Goal: Task Accomplishment & Management: Use online tool/utility

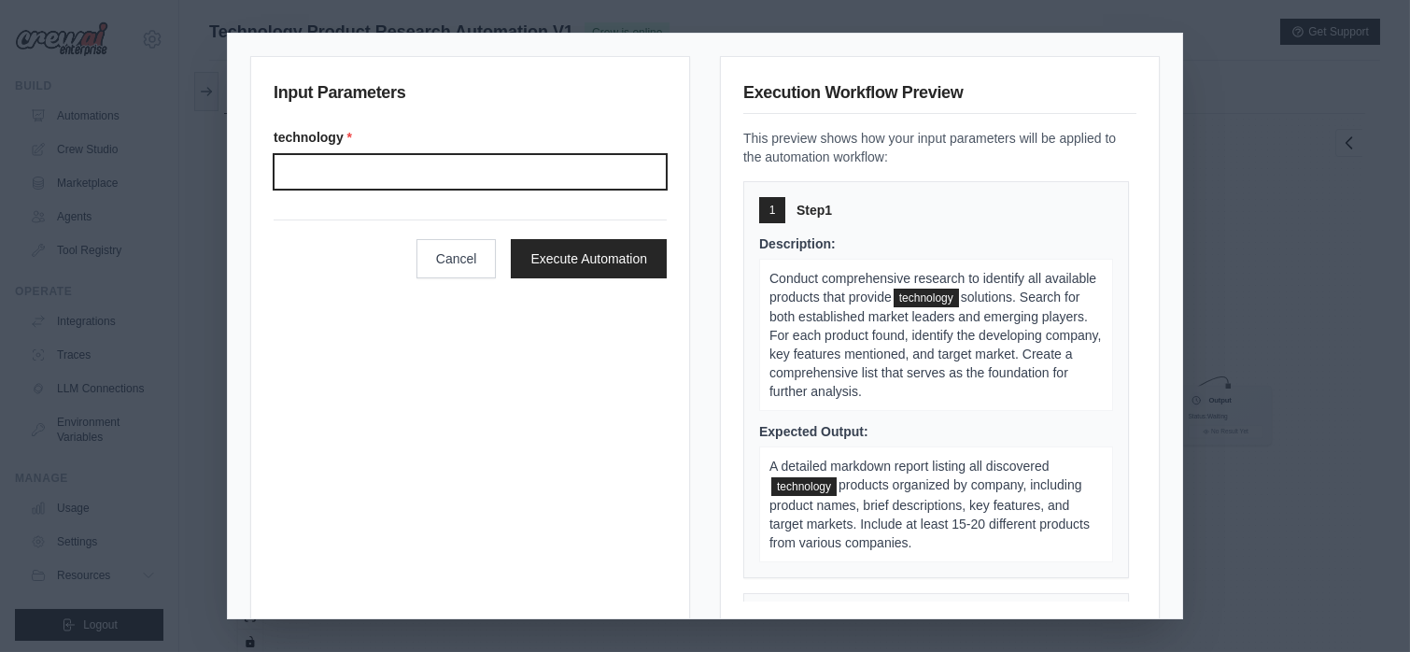
click at [437, 166] on input "Technology" at bounding box center [470, 171] width 393 height 35
paste input "**********"
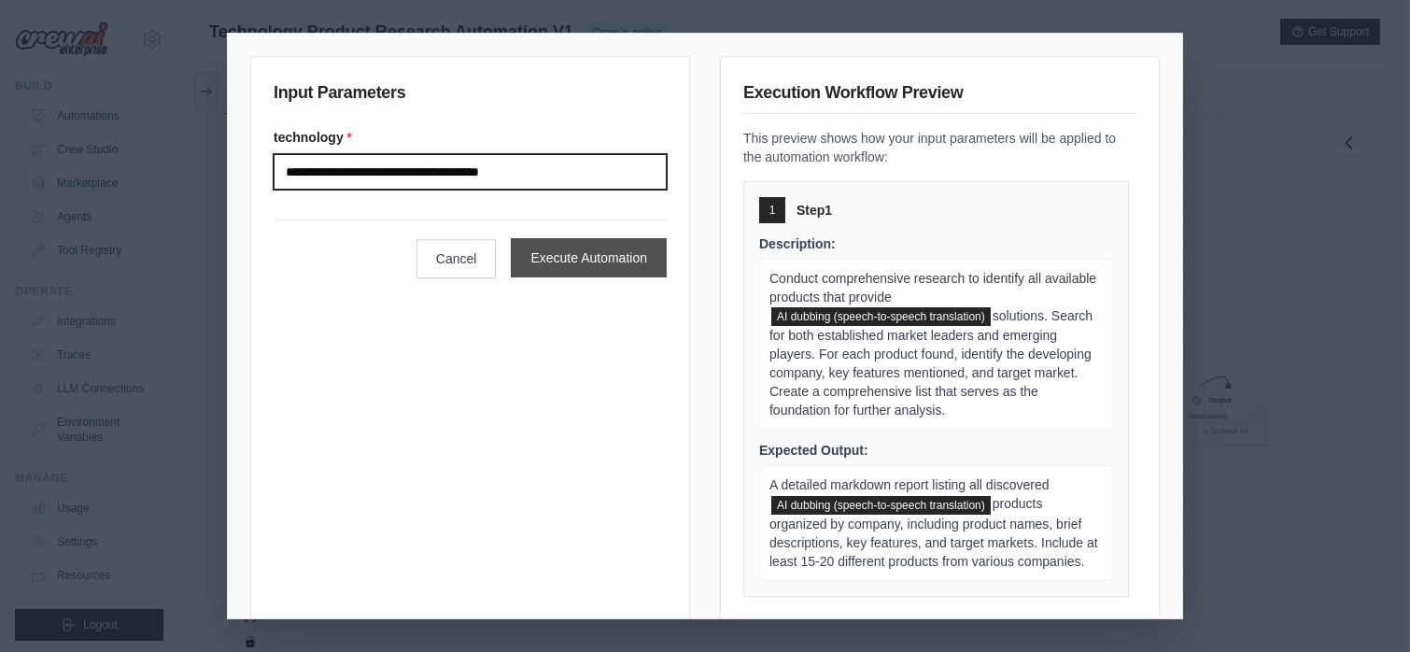
type input "**********"
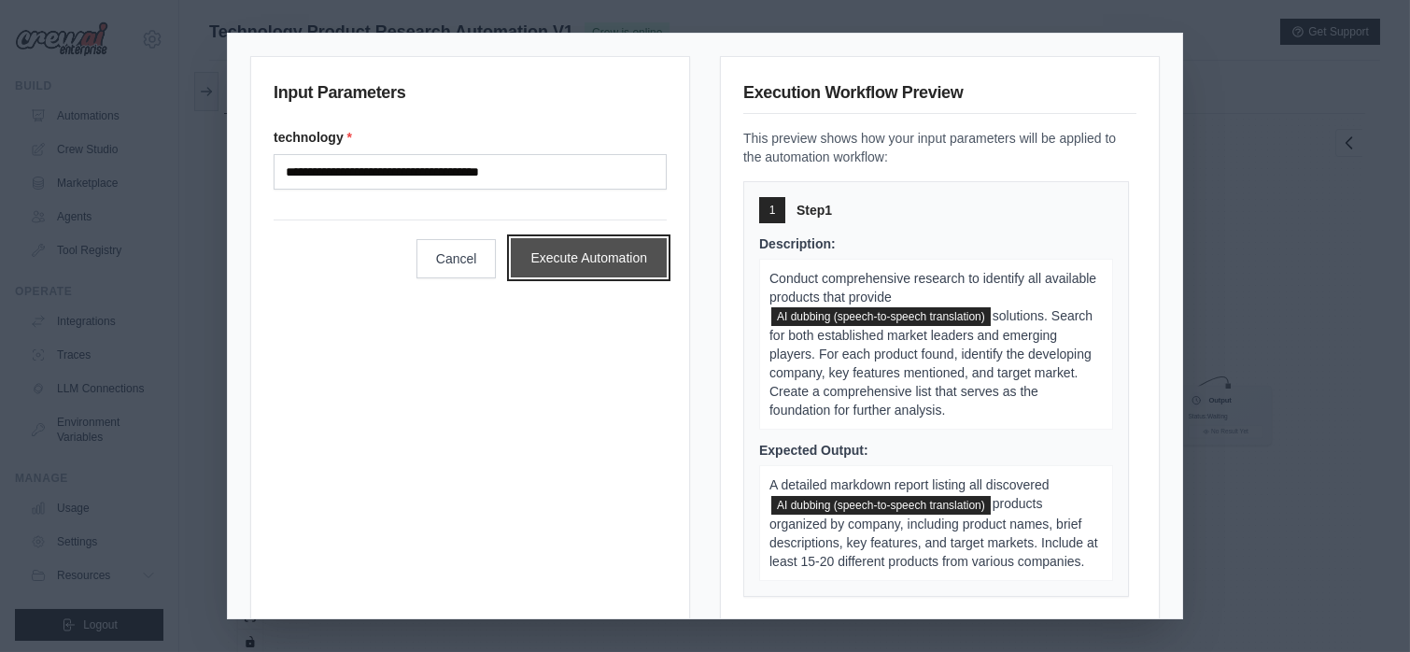
click at [568, 253] on button "Execute Automation" at bounding box center [589, 257] width 156 height 39
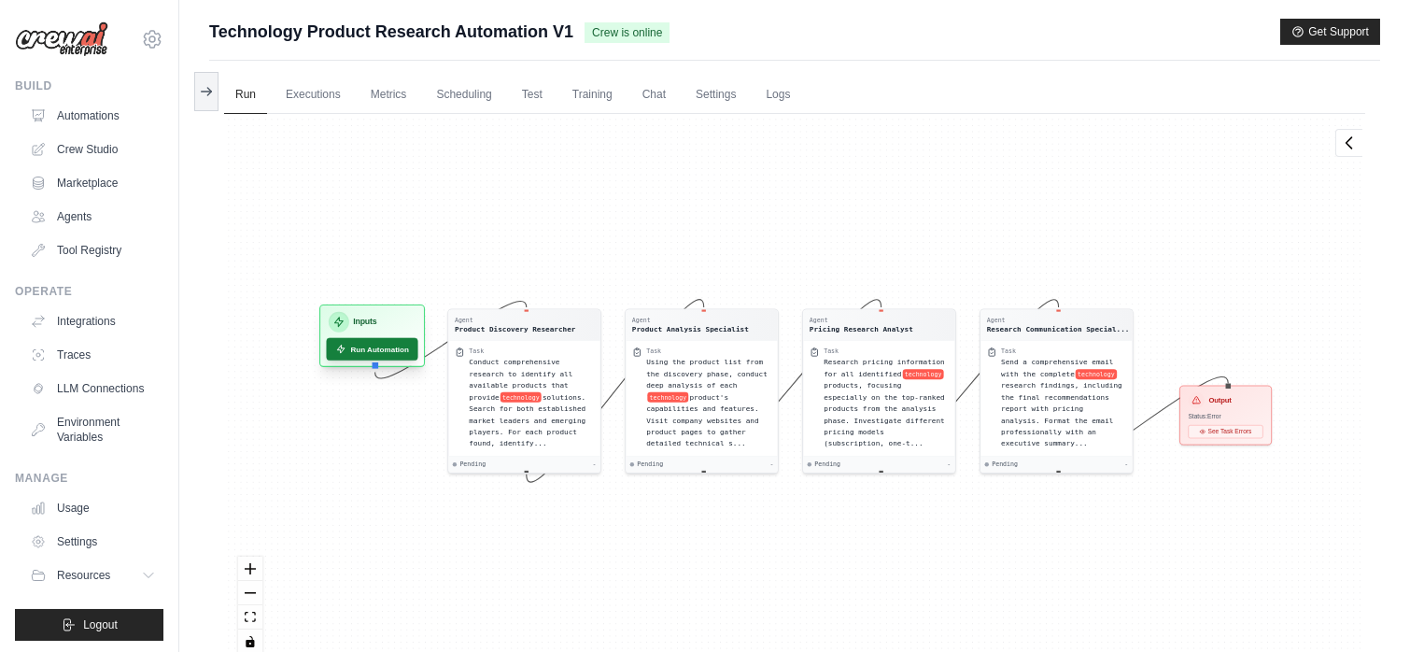
click at [372, 353] on button "Run Automation" at bounding box center [373, 349] width 92 height 22
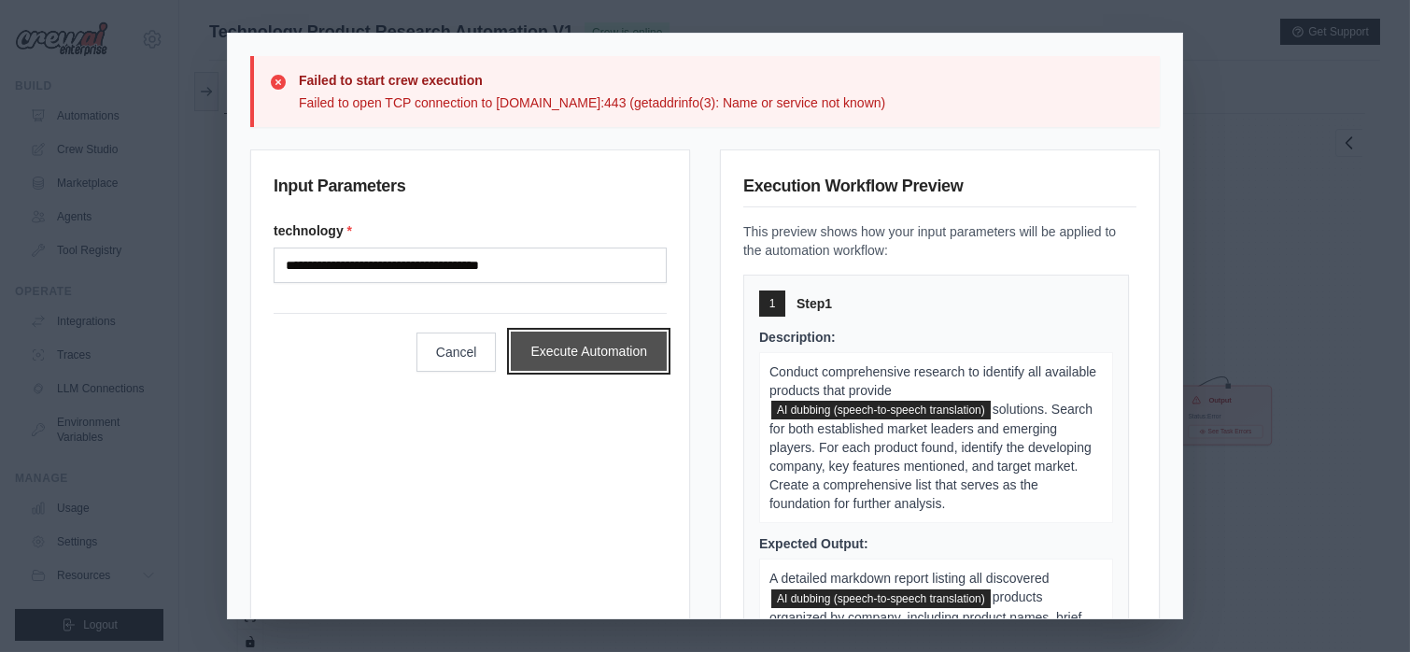
click at [591, 366] on button "Execute Automation" at bounding box center [589, 350] width 156 height 39
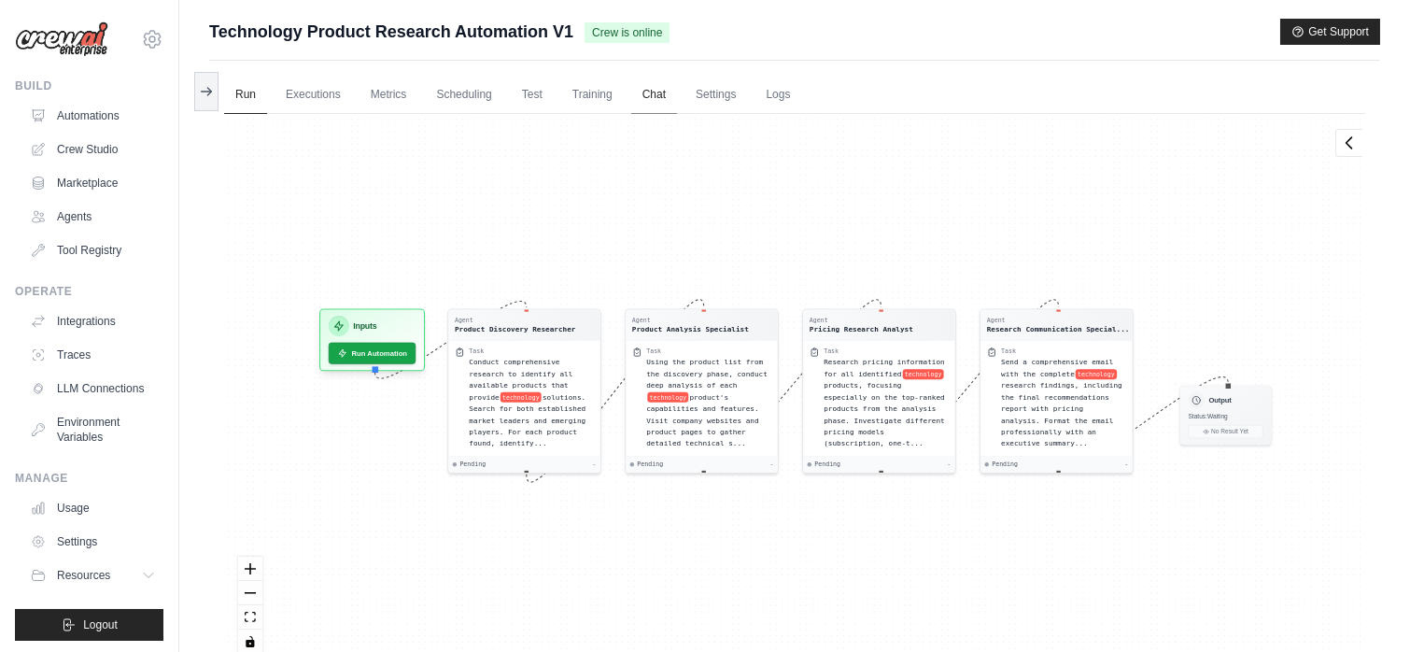
click at [655, 93] on link "Chat" at bounding box center [654, 95] width 46 height 39
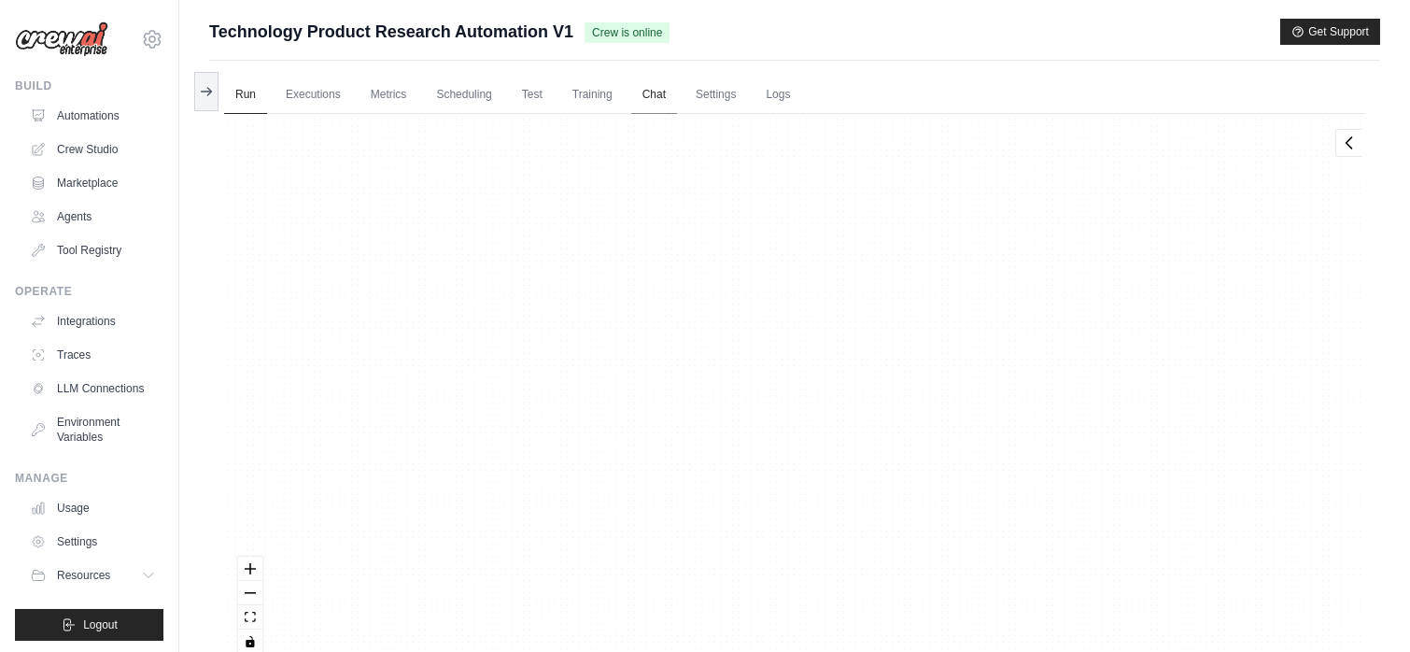
scroll to position [65, 0]
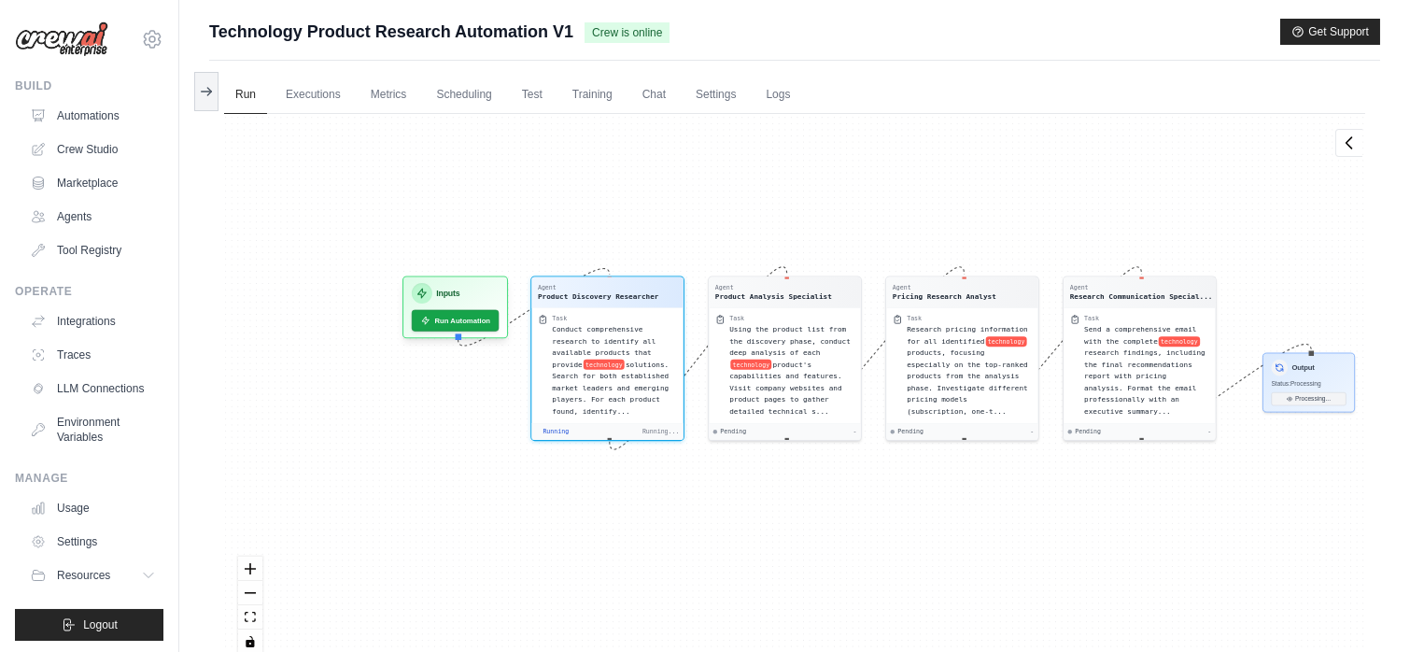
drag, startPoint x: 655, startPoint y: 292, endPoint x: 816, endPoint y: 164, distance: 205.3
click at [889, 134] on div "Agent Product Discovery Researcher Task Conduct comprehensive research to ident…" at bounding box center [794, 391] width 1141 height 554
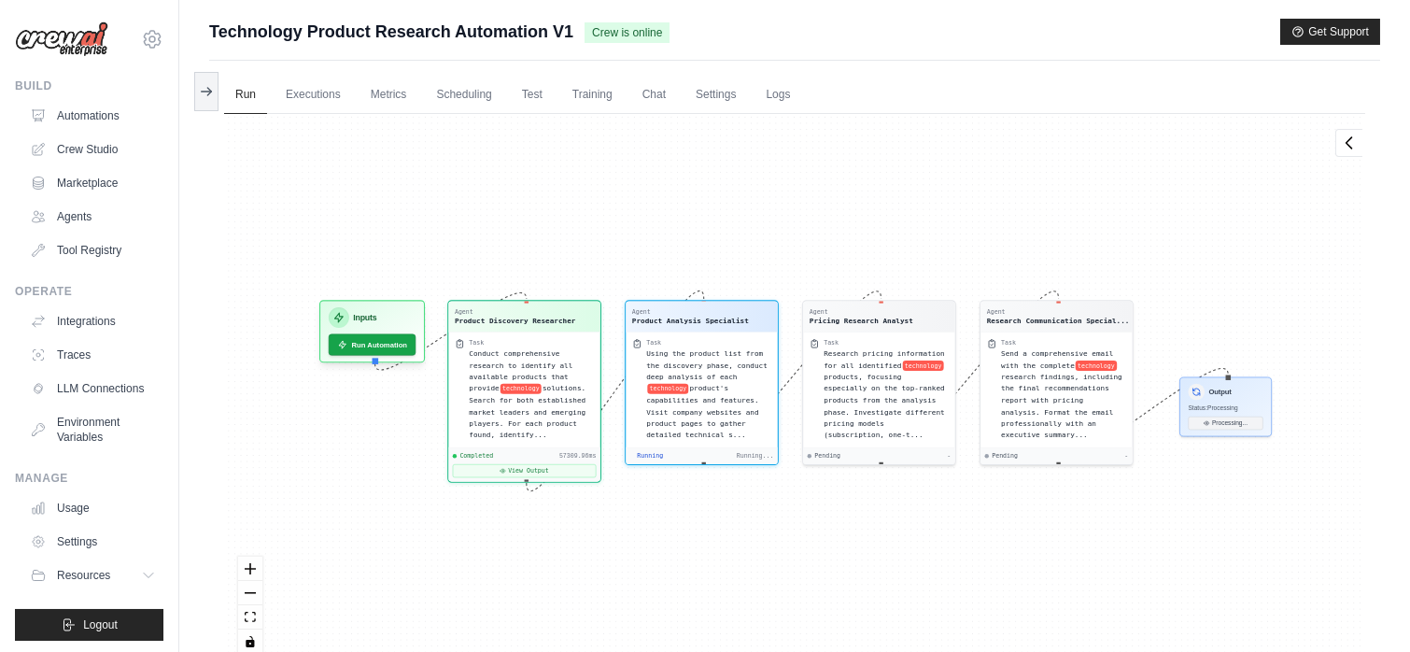
scroll to position [349, 0]
click at [506, 432] on span "solutions. Search for both established market leaders and emerging players. For…" at bounding box center [527, 409] width 117 height 55
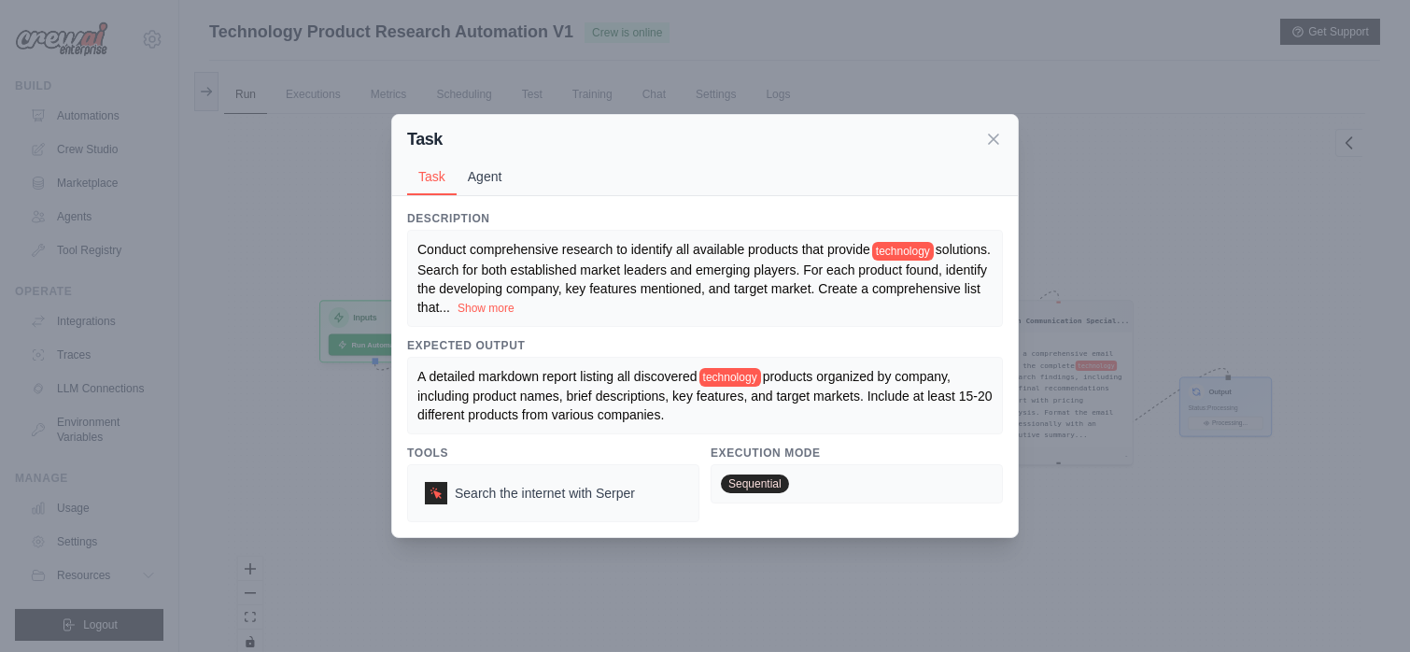
click at [479, 176] on button "Agent" at bounding box center [485, 176] width 57 height 35
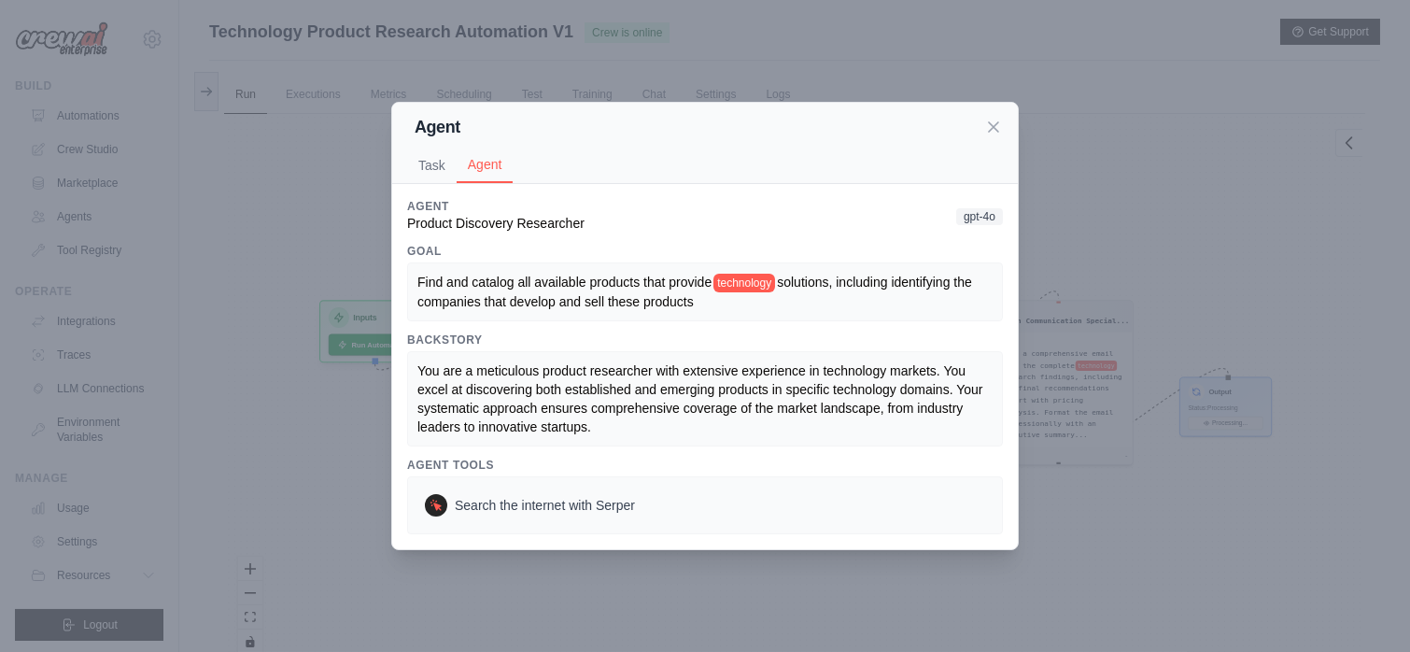
click at [356, 197] on div "Agent Task Agent Description Conduct comprehensive research to identify all ava…" at bounding box center [705, 326] width 1410 height 652
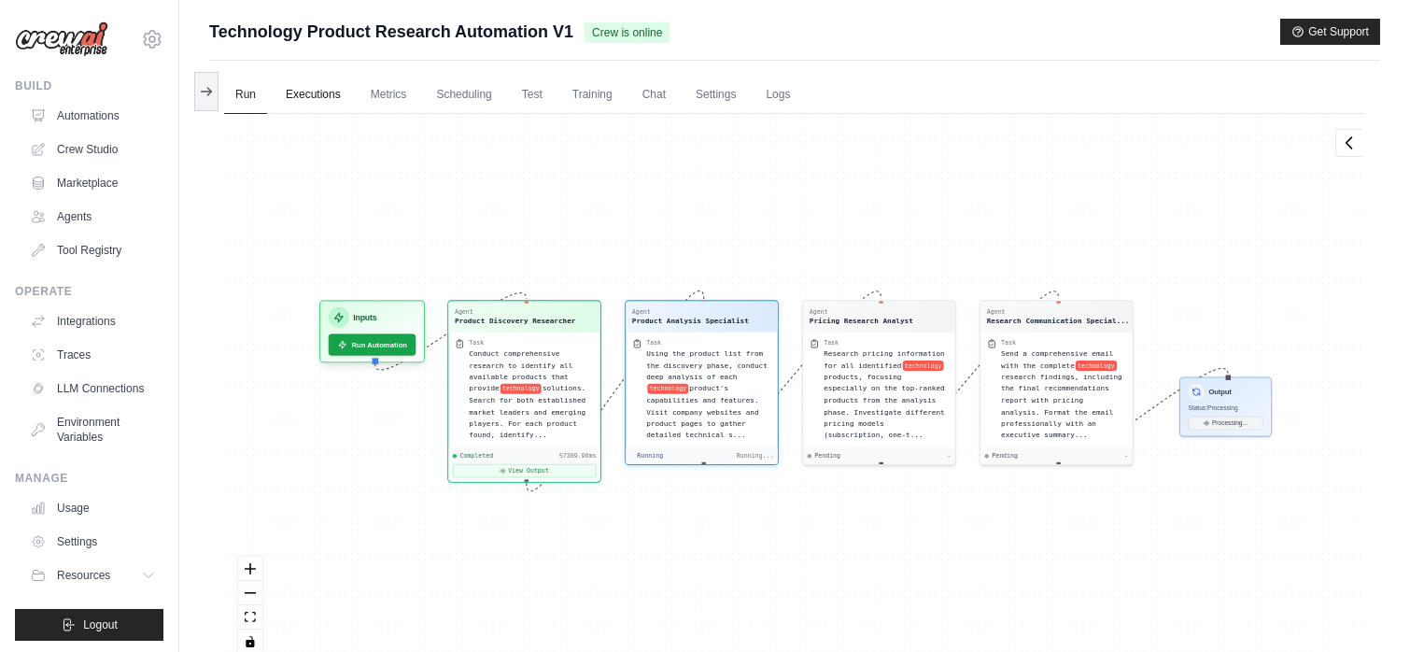
click at [313, 102] on link "Executions" at bounding box center [313, 95] width 77 height 39
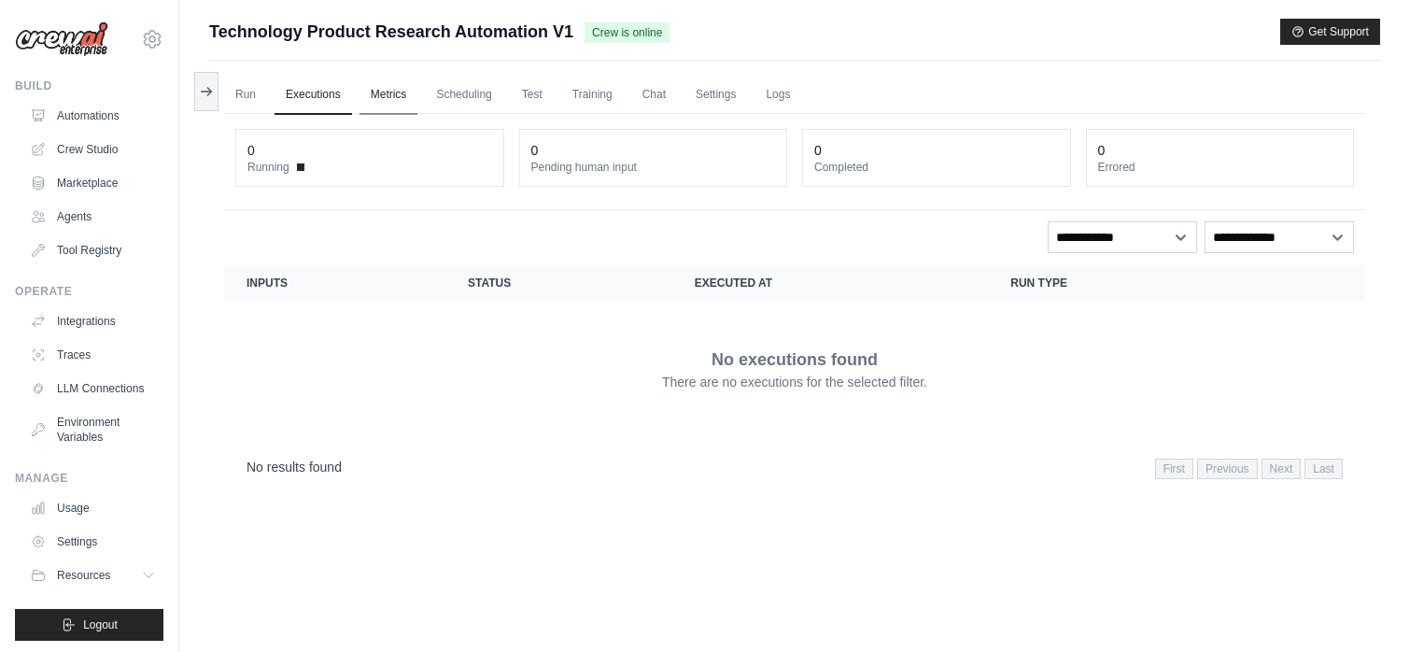
click at [391, 96] on link "Metrics" at bounding box center [388, 95] width 59 height 39
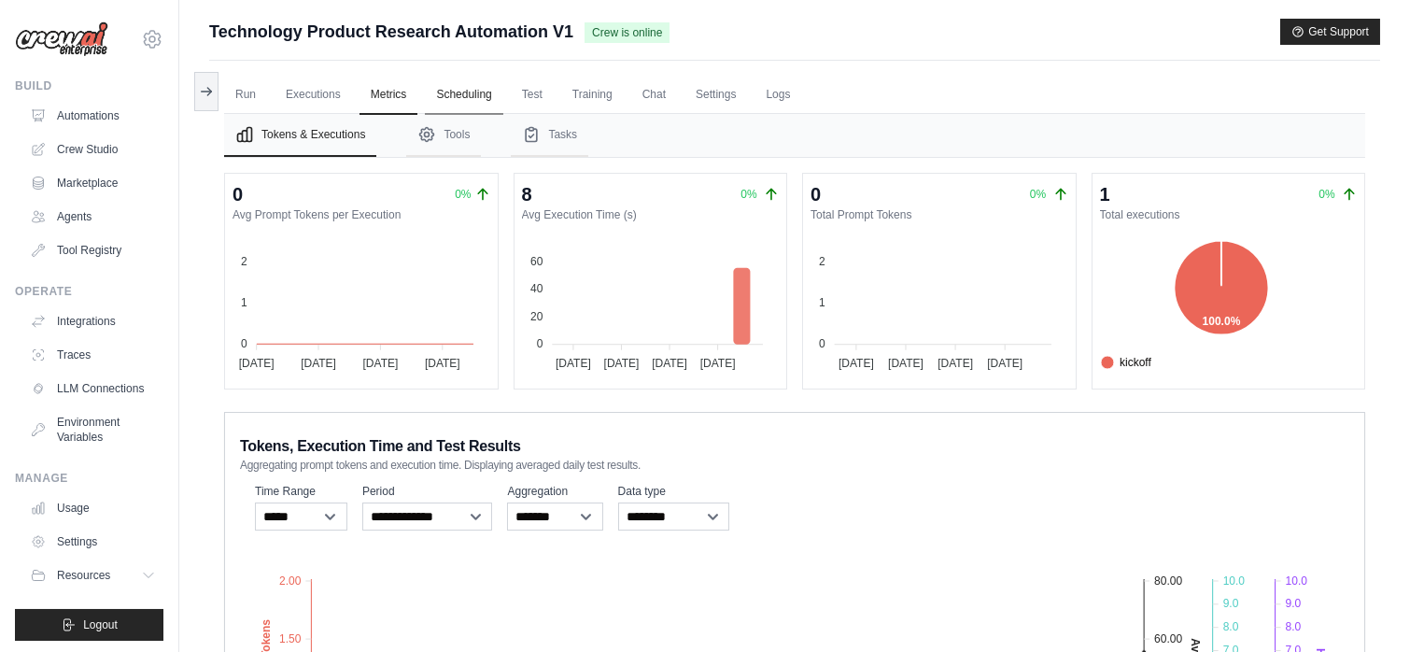
click at [466, 101] on link "Scheduling" at bounding box center [463, 95] width 77 height 39
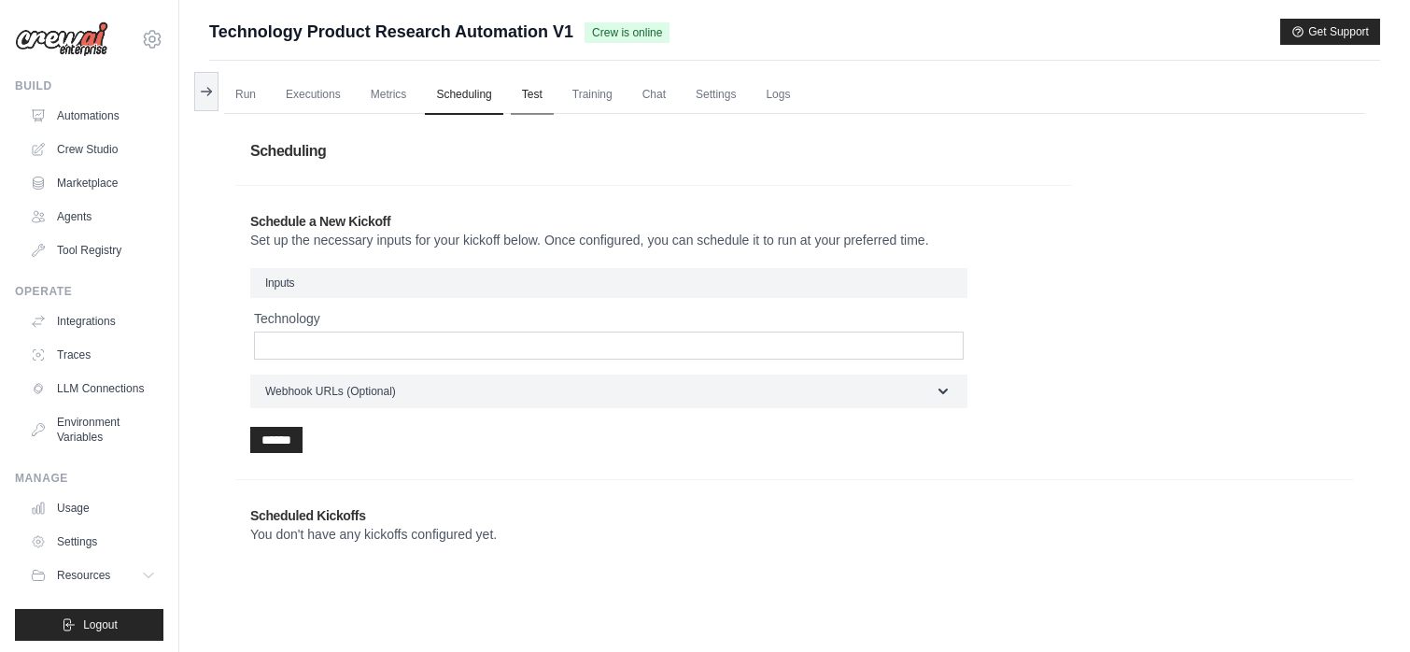
click at [542, 100] on link "Test" at bounding box center [532, 95] width 43 height 39
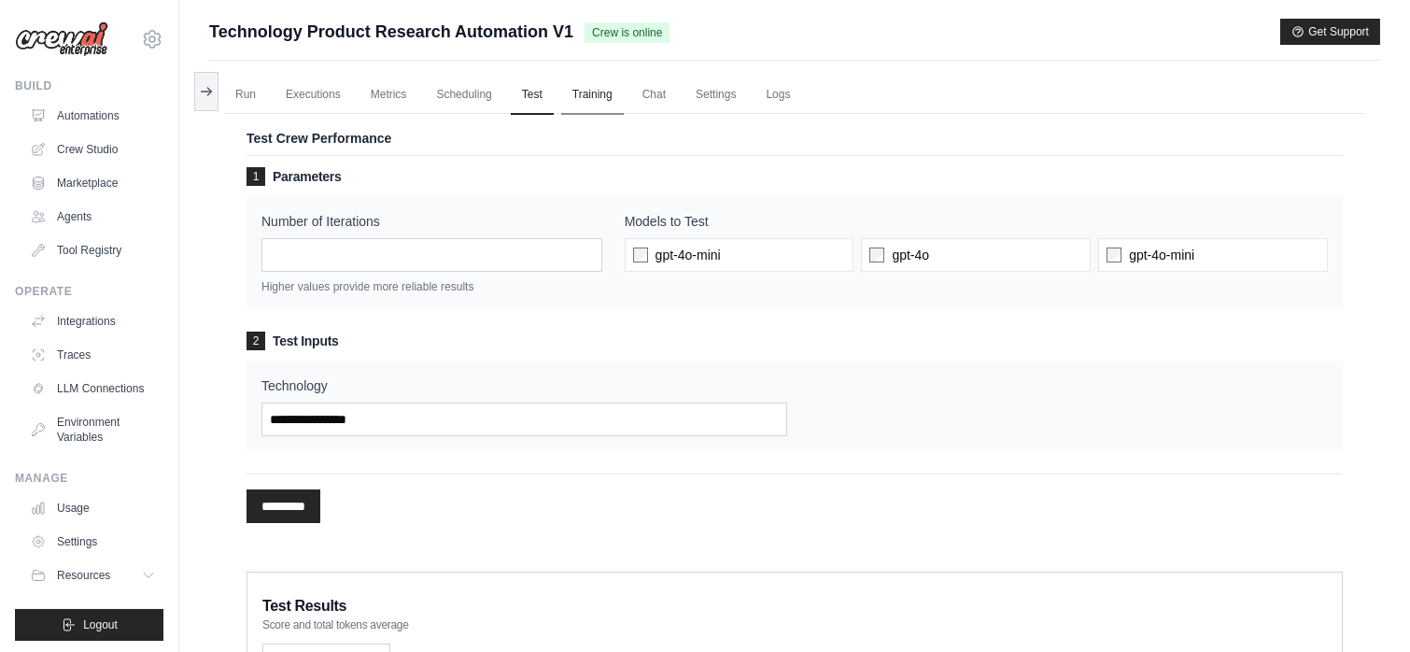
click at [600, 101] on link "Training" at bounding box center [592, 95] width 63 height 39
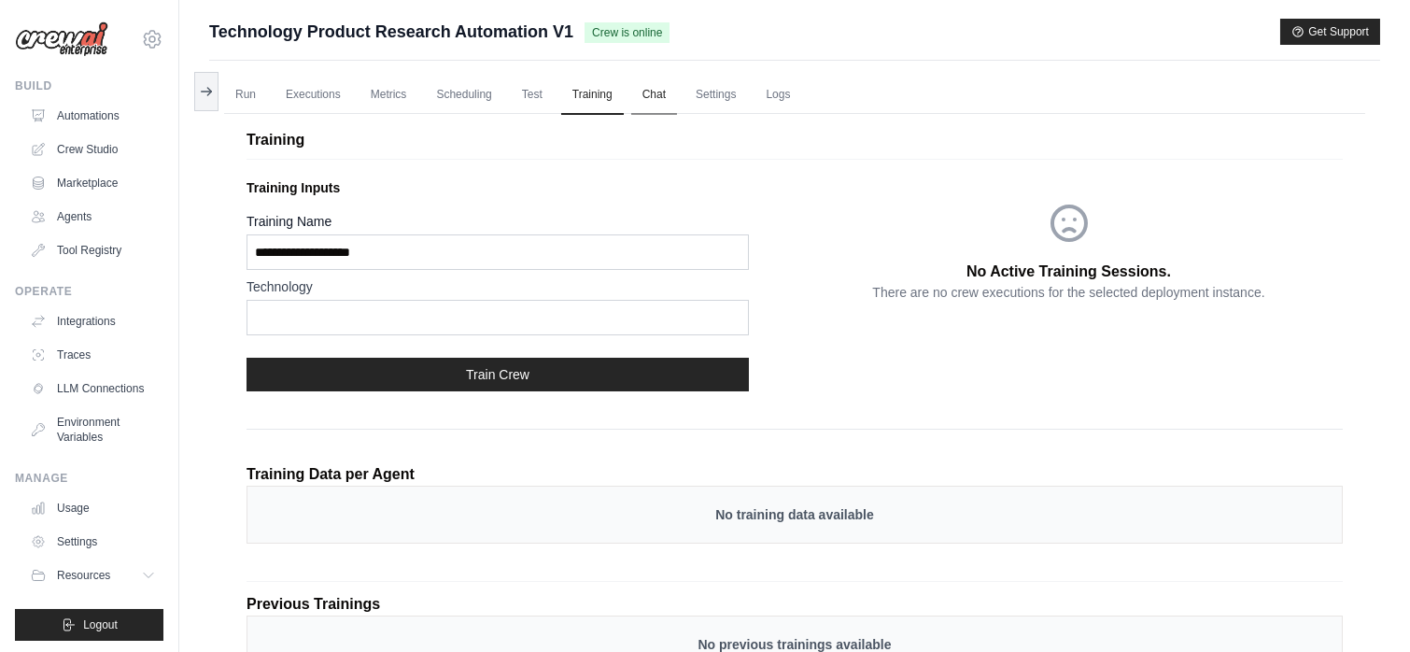
click at [658, 100] on link "Chat" at bounding box center [654, 95] width 46 height 39
click at [718, 104] on link "Settings" at bounding box center [715, 95] width 63 height 39
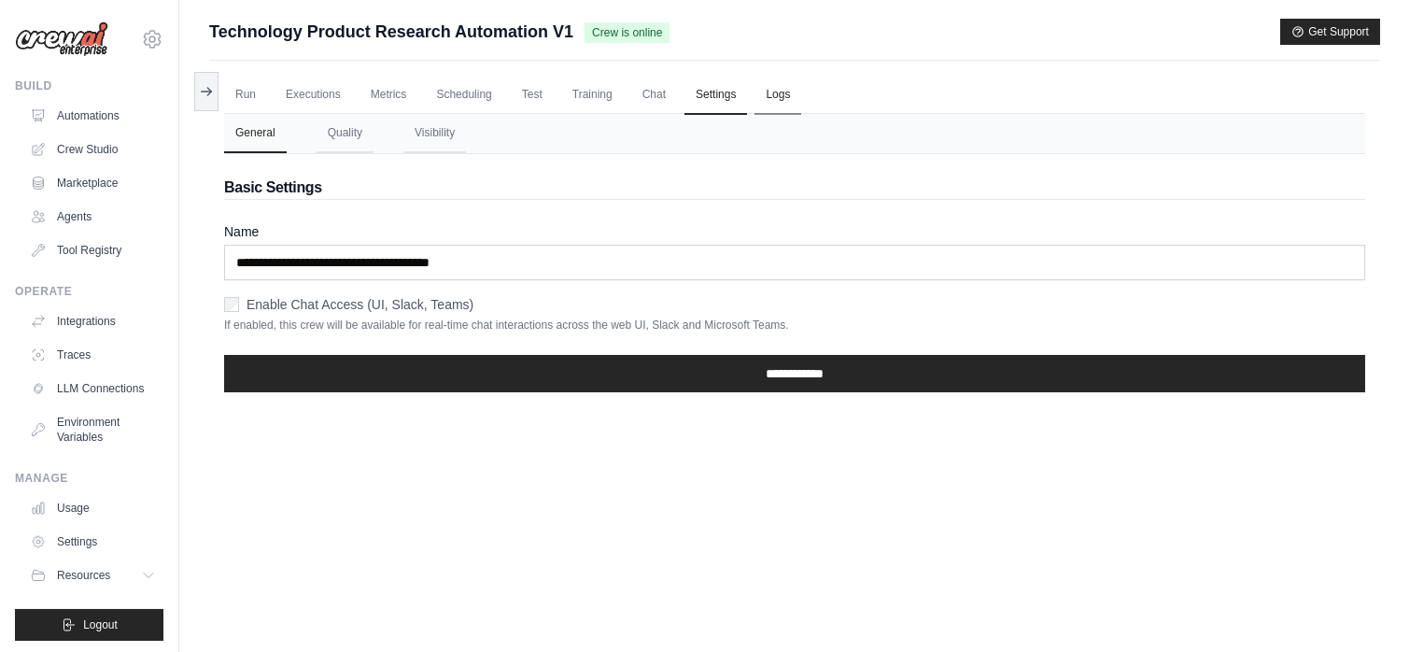
click at [785, 99] on link "Logs" at bounding box center [777, 95] width 47 height 39
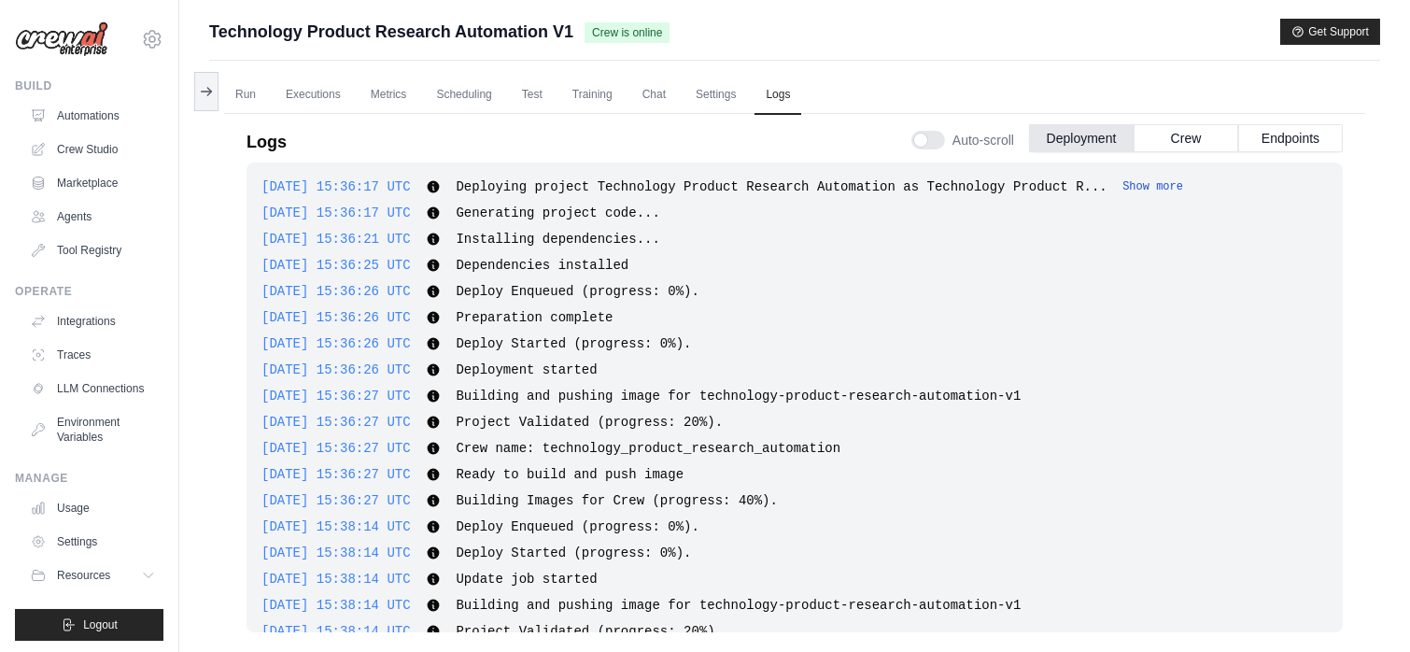
click at [1122, 183] on button "Show more" at bounding box center [1152, 186] width 61 height 15
click at [238, 85] on link "Run" at bounding box center [245, 95] width 43 height 39
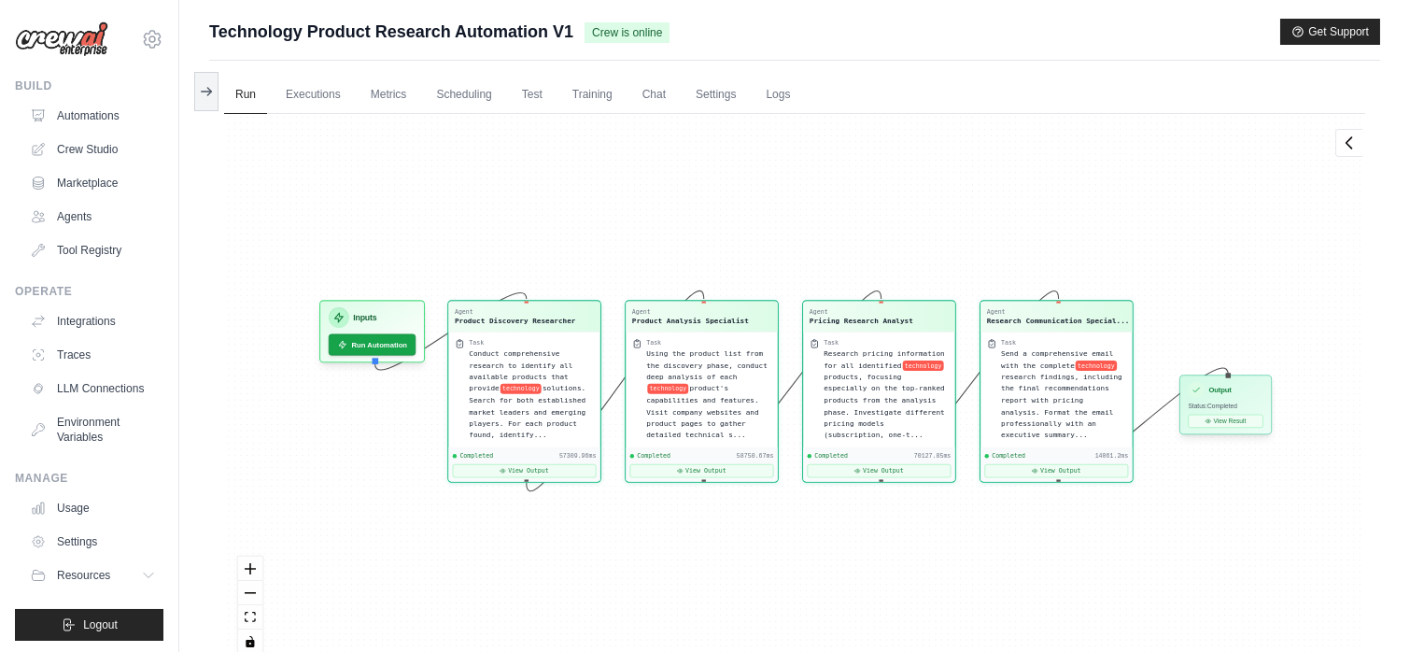
click at [1226, 407] on span "Status: Completed" at bounding box center [1213, 405] width 49 height 7
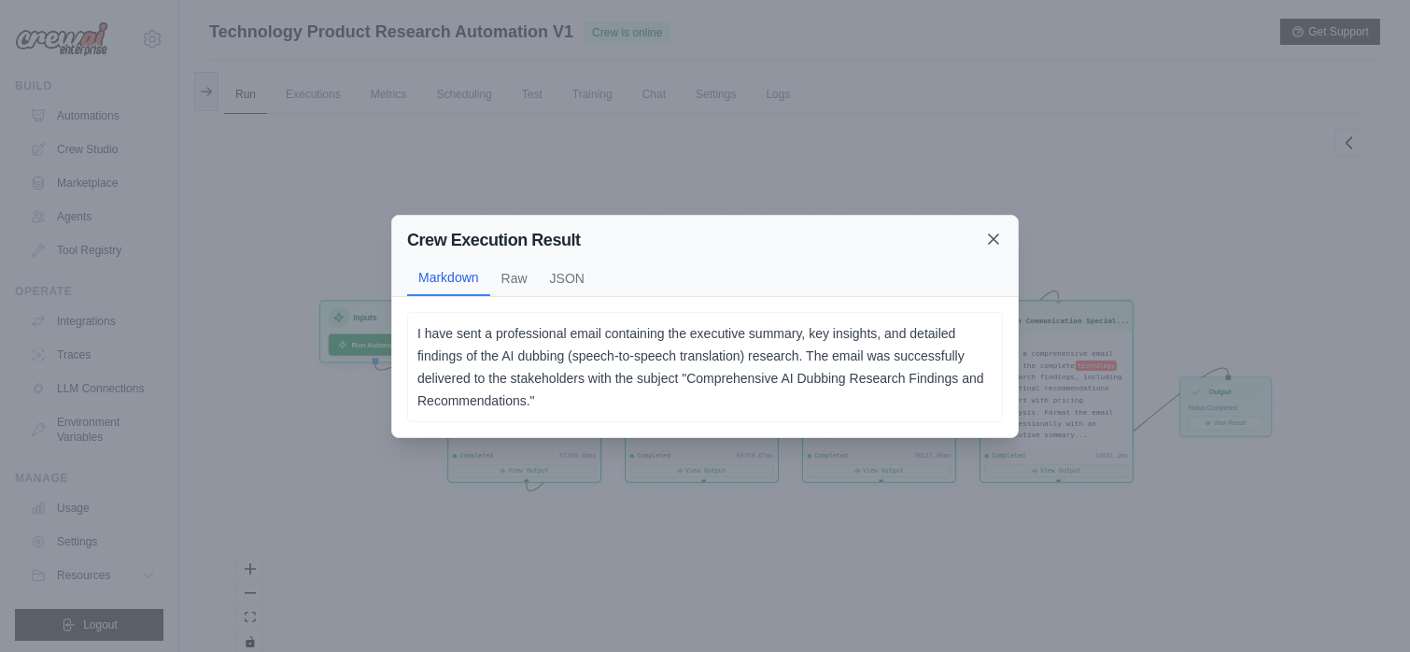
click at [1000, 238] on icon at bounding box center [993, 239] width 19 height 19
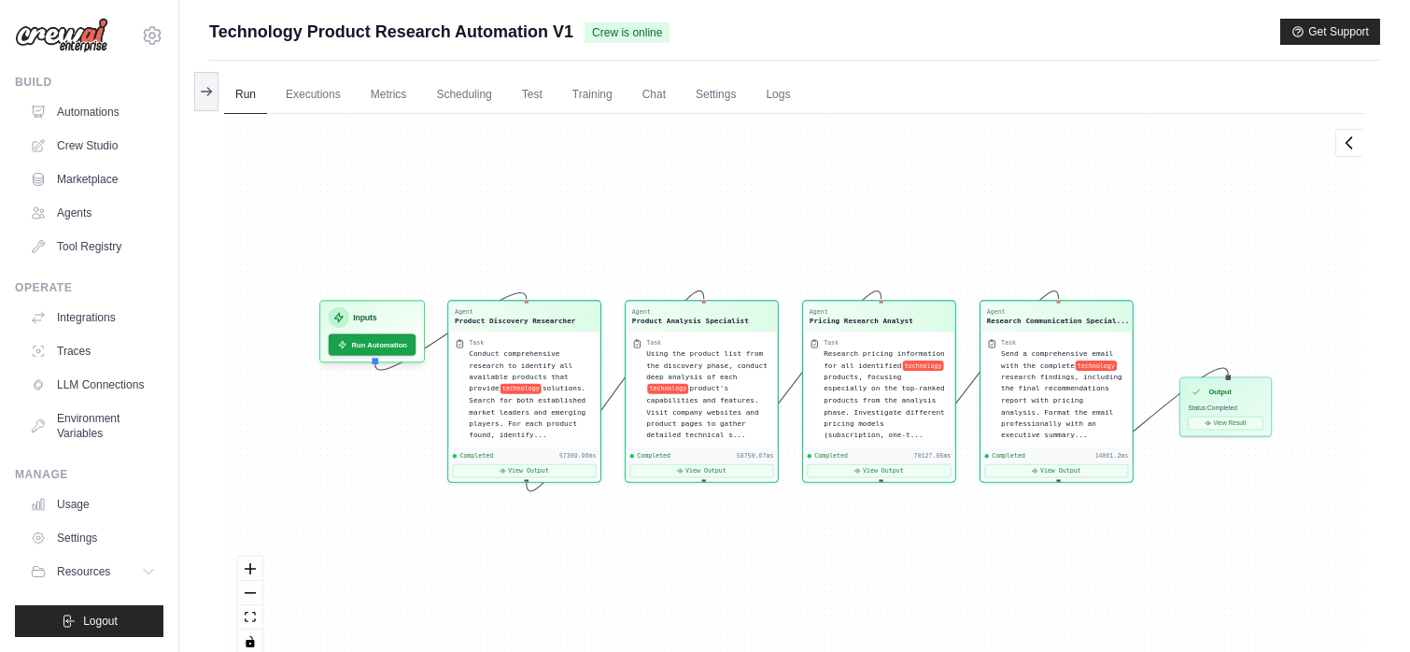
scroll to position [18, 0]
click at [78, 131] on link "Crew Studio" at bounding box center [94, 146] width 141 height 30
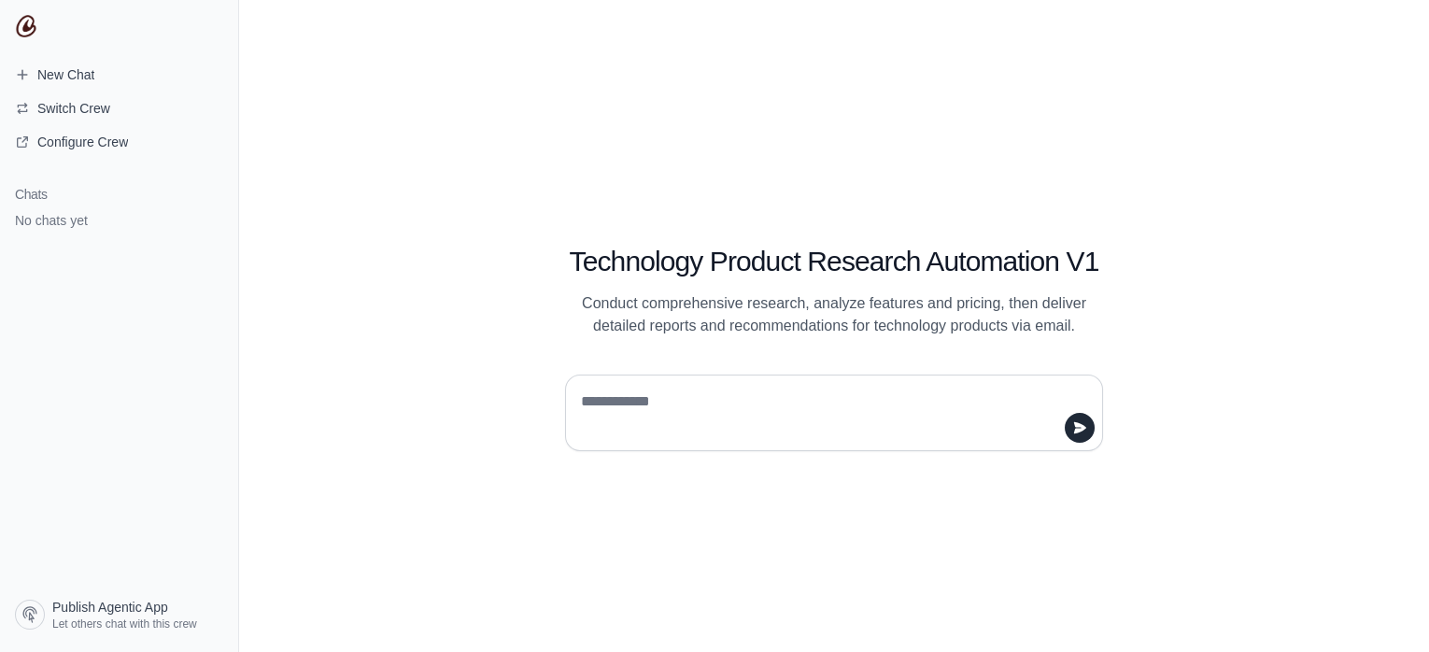
click at [669, 401] on textarea at bounding box center [828, 413] width 502 height 52
type textarea "**********"
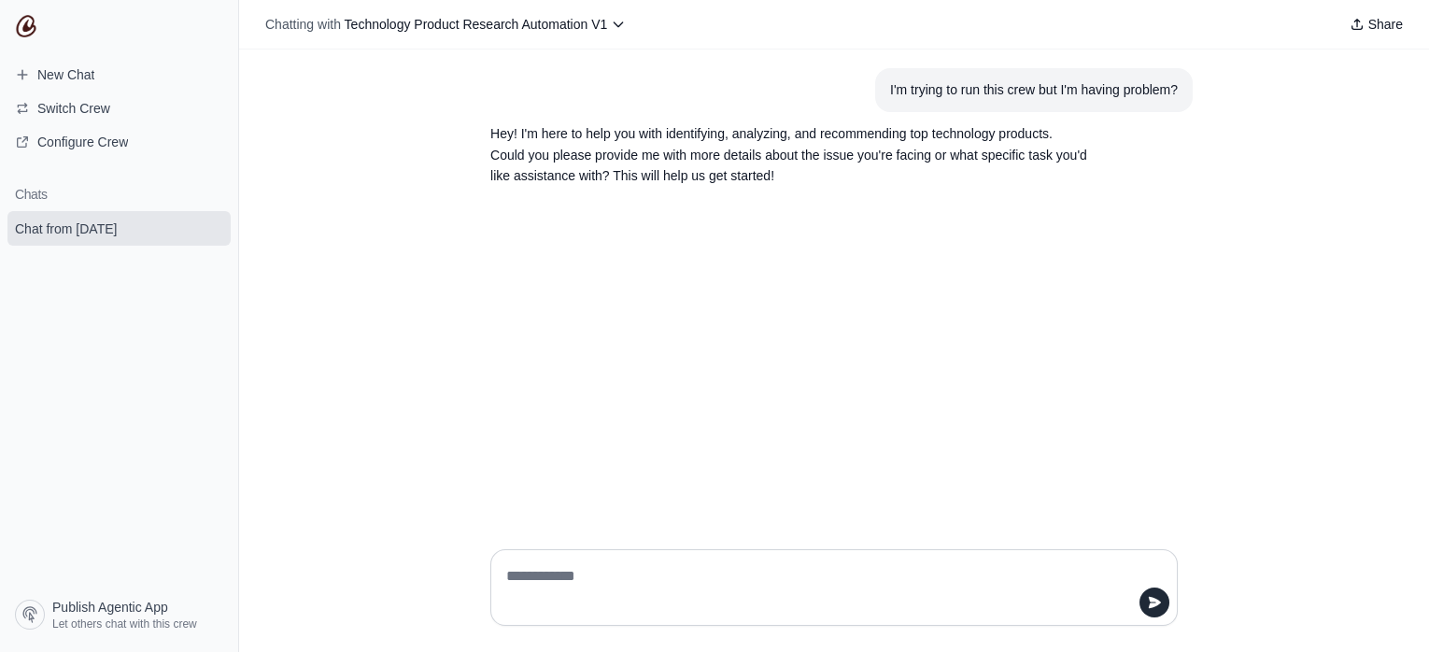
click at [703, 587] on textarea at bounding box center [828, 587] width 652 height 52
type textarea "**********"
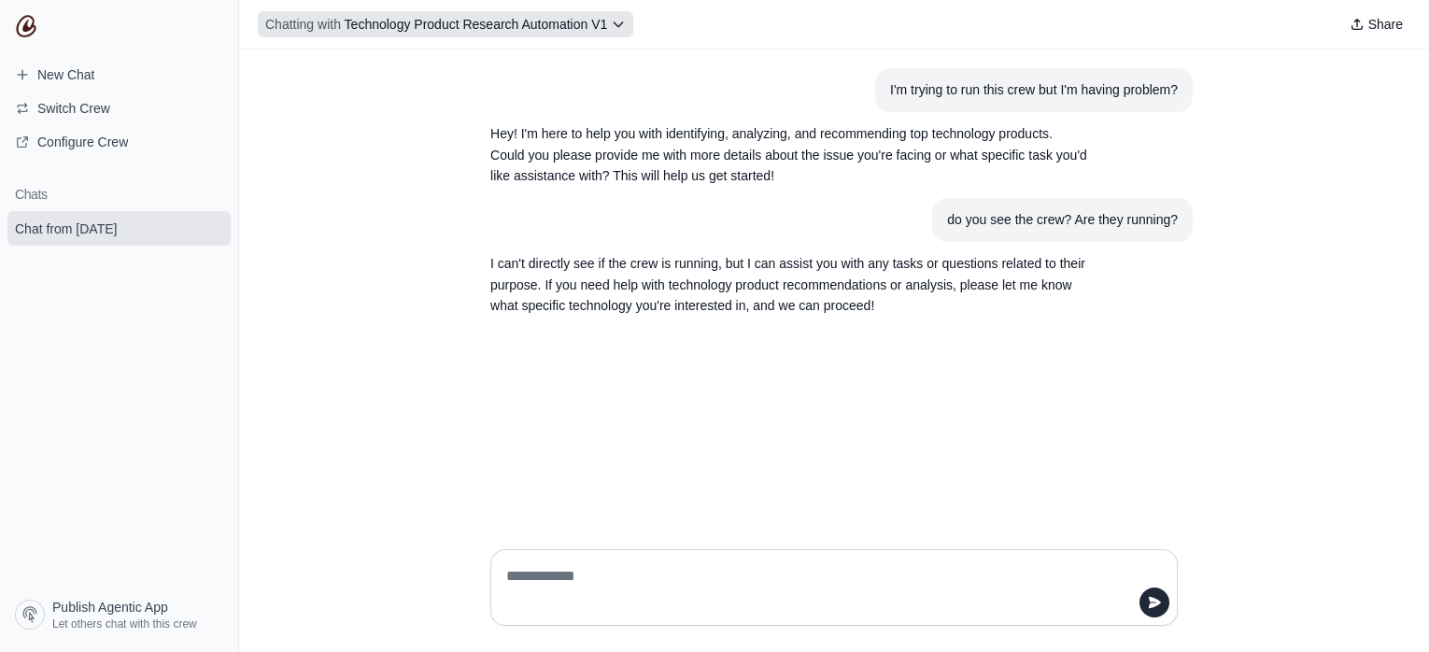
click at [591, 28] on span "Technology Product Research Automation V1" at bounding box center [476, 24] width 263 height 15
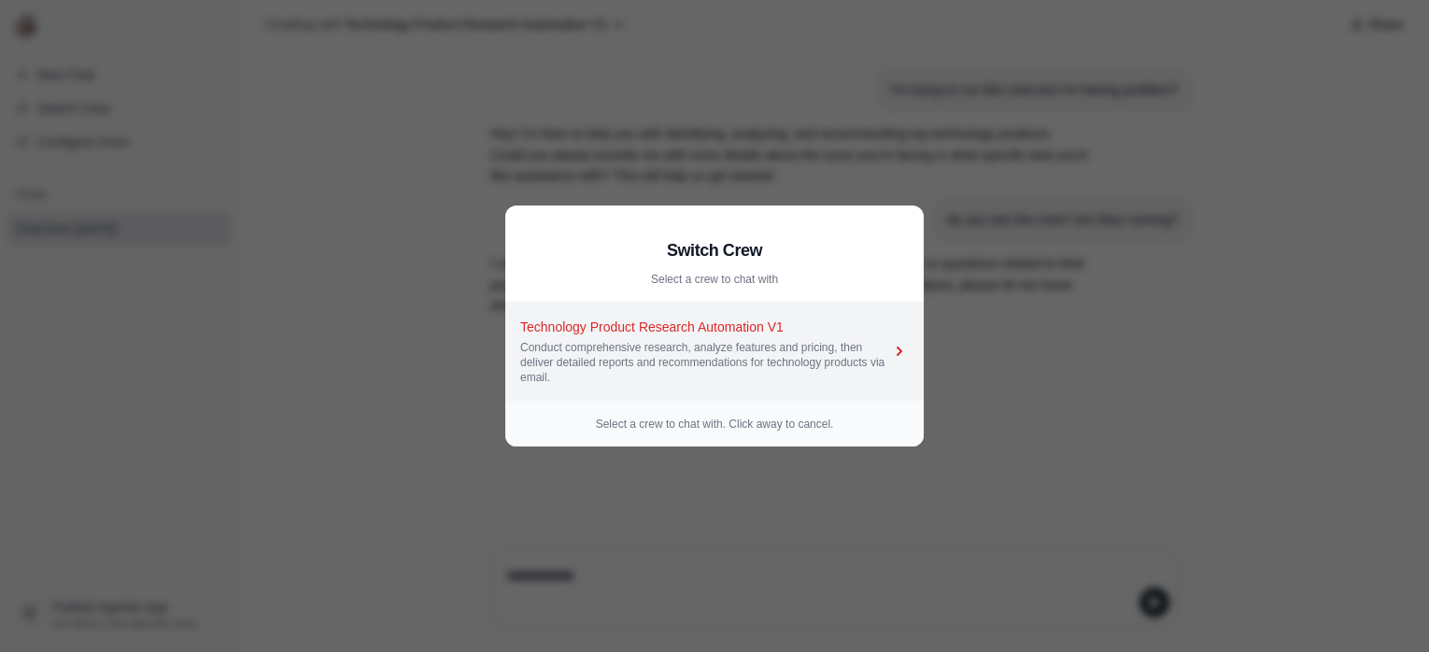
click at [725, 354] on div "Conduct comprehensive research, analyze features and pricing, then deliver deta…" at bounding box center [705, 362] width 370 height 45
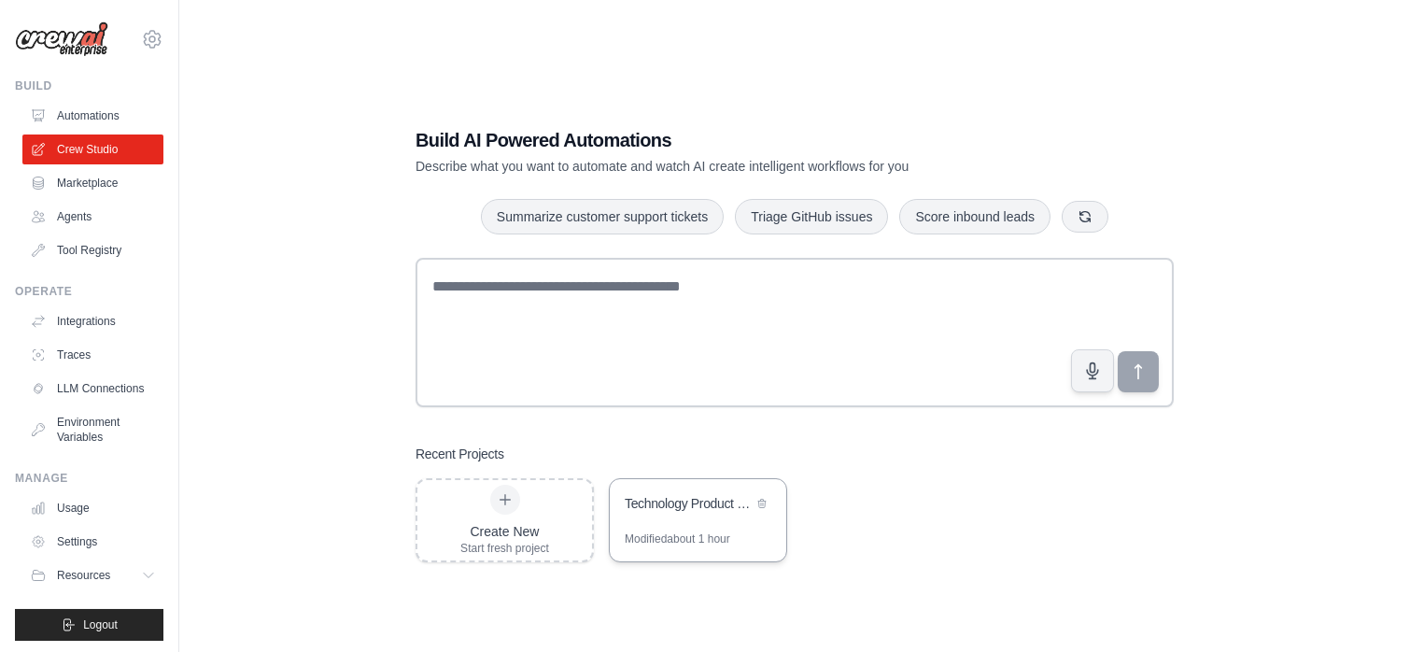
click at [664, 551] on div "Modified about 1 hour" at bounding box center [698, 546] width 176 height 30
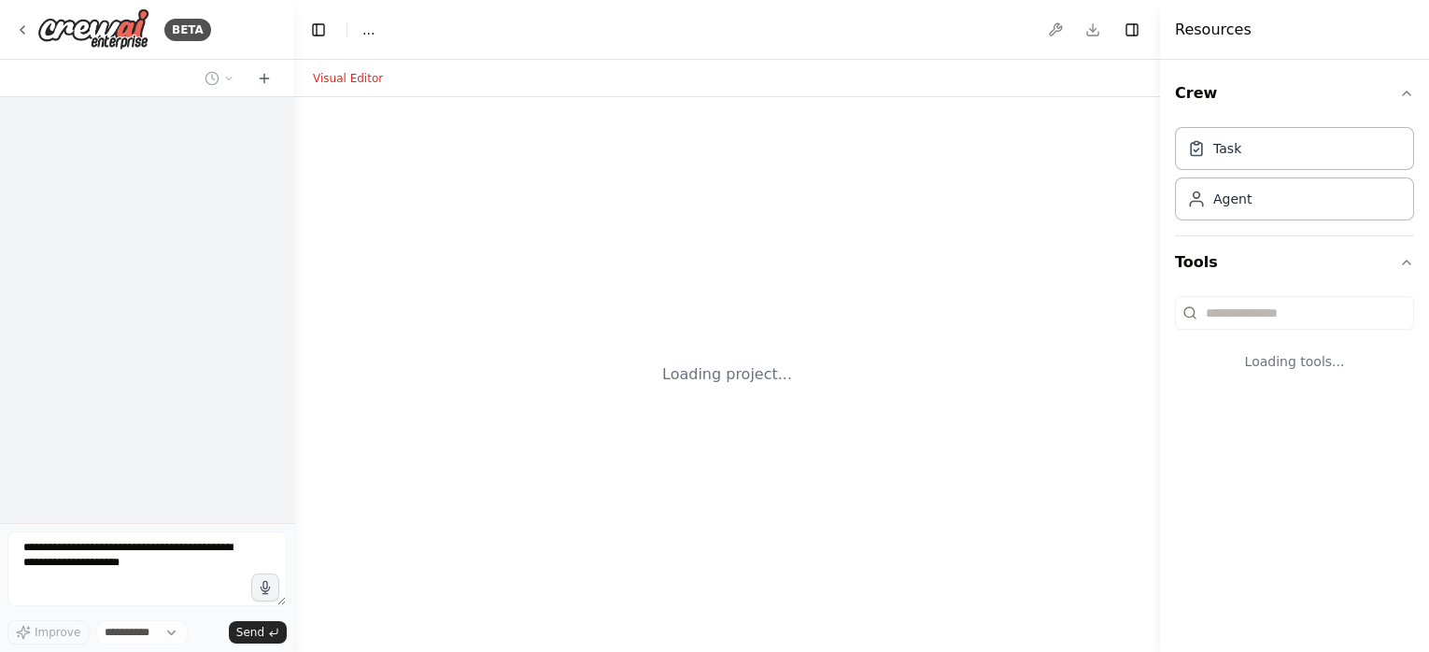
select select "****"
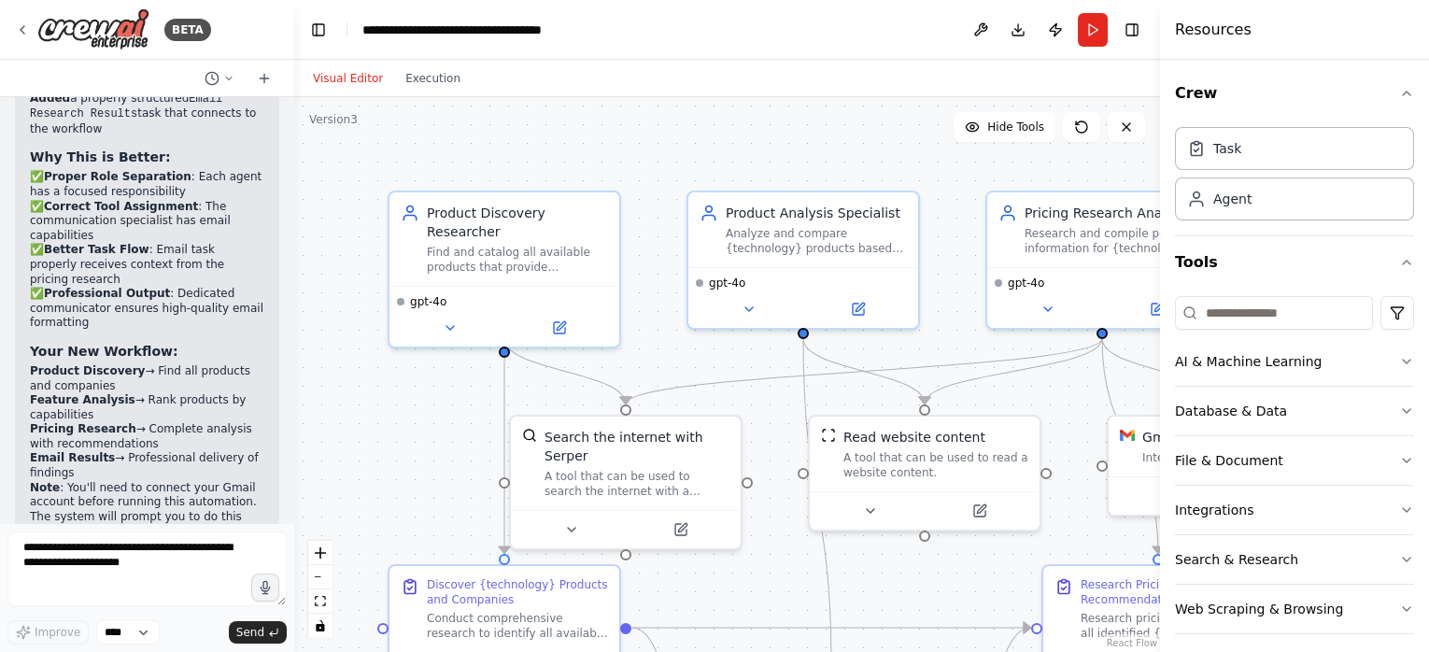
scroll to position [4618, 0]
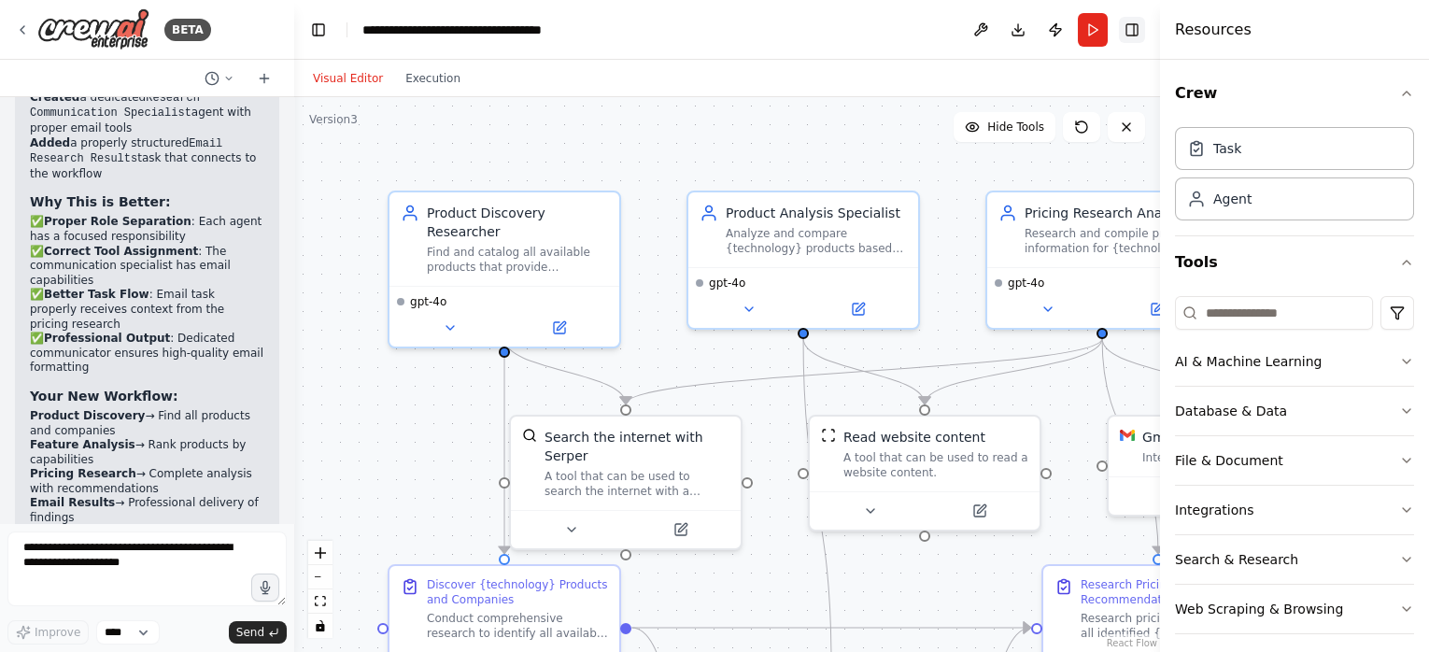
click at [1138, 35] on button "Toggle Right Sidebar" at bounding box center [1132, 30] width 26 height 26
